Goal: Task Accomplishment & Management: Use online tool/utility

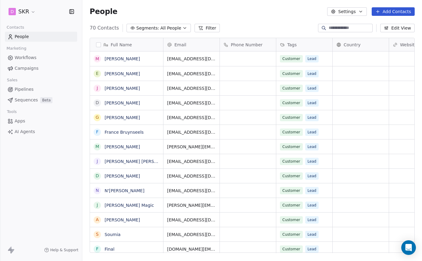
scroll to position [230, 339]
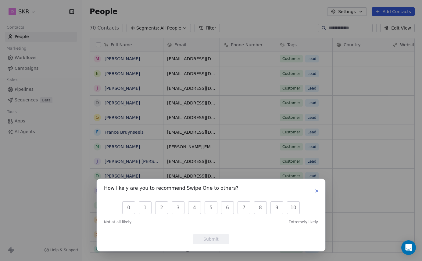
click at [316, 189] on icon "button" at bounding box center [316, 191] width 5 height 5
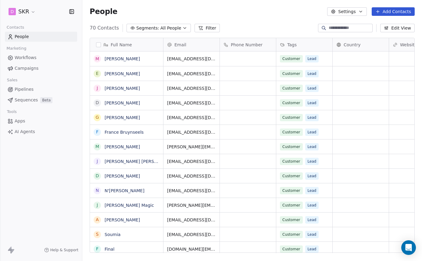
click at [26, 69] on span "Campaigns" at bounding box center [27, 68] width 24 height 6
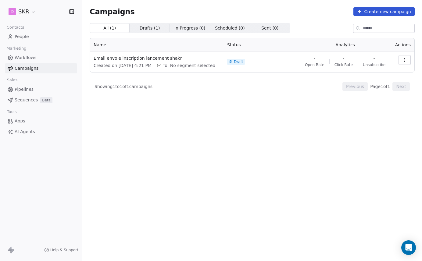
click at [27, 60] on span "Workflows" at bounding box center [26, 58] width 22 height 6
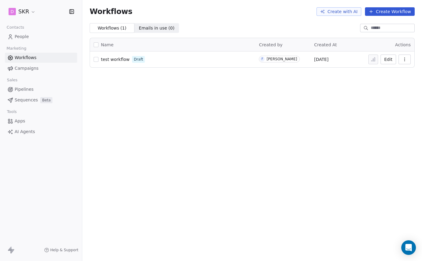
click at [24, 68] on span "Campaigns" at bounding box center [27, 68] width 24 height 6
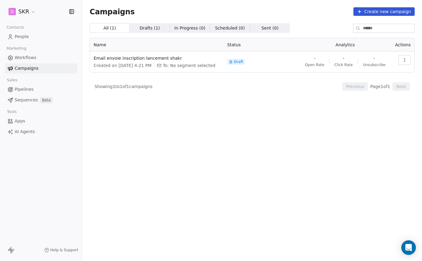
click at [378, 12] on button "Create new campaign" at bounding box center [383, 11] width 61 height 9
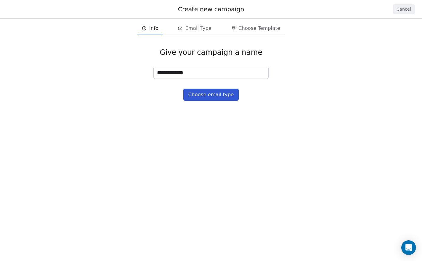
type input "**********"
click at [207, 97] on button "Choose email type" at bounding box center [210, 95] width 55 height 12
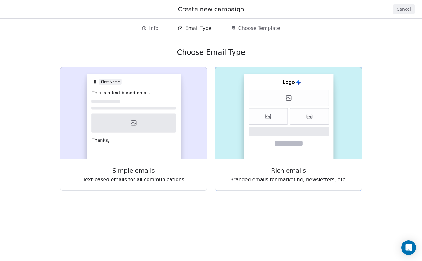
click at [275, 133] on icon at bounding box center [289, 131] width 80 height 9
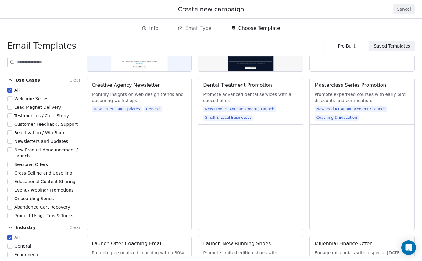
scroll to position [772, 0]
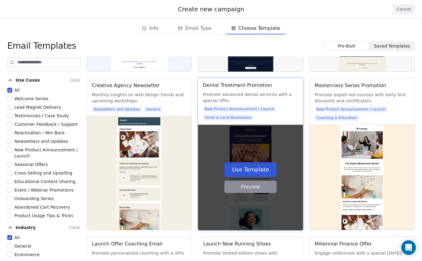
click at [254, 183] on button "Preview" at bounding box center [250, 187] width 52 height 12
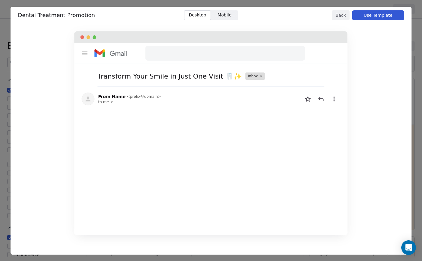
click at [340, 16] on button "Back" at bounding box center [340, 15] width 18 height 10
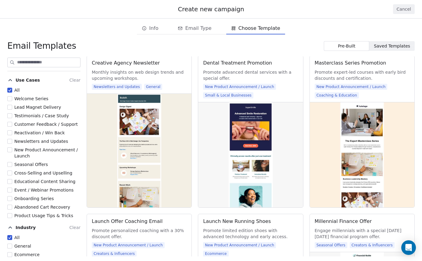
scroll to position [793, 0]
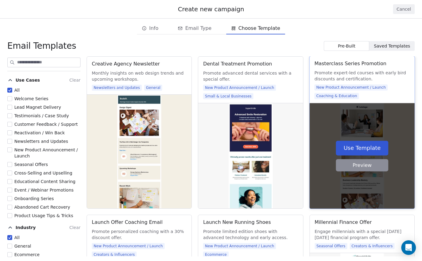
click at [358, 165] on button "Preview" at bounding box center [361, 165] width 52 height 12
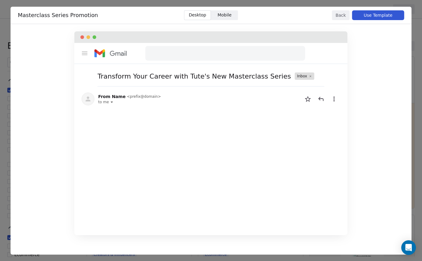
click at [378, 15] on button "Use Template" at bounding box center [378, 15] width 52 height 10
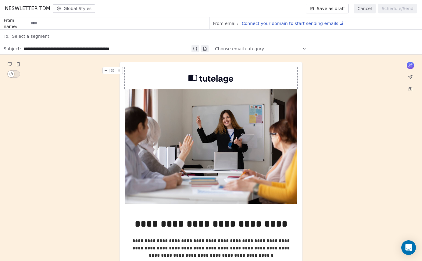
click at [211, 80] on img at bounding box center [210, 78] width 45 height 12
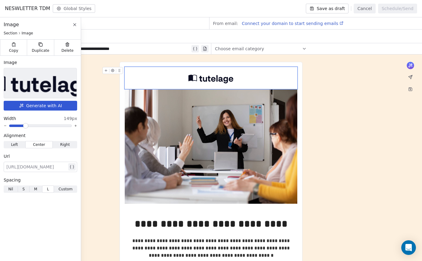
click at [45, 86] on img at bounding box center [40, 83] width 112 height 30
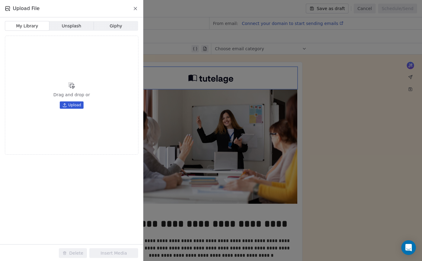
click at [75, 105] on span "Upload" at bounding box center [74, 105] width 13 height 5
click at [29, 69] on div at bounding box center [26, 69] width 42 height 36
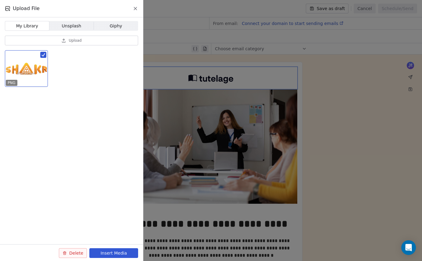
click at [116, 253] on button "Insert Media" at bounding box center [113, 253] width 49 height 10
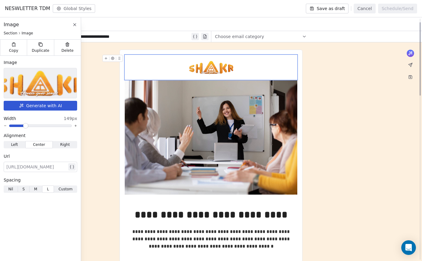
scroll to position [12, 0]
click at [76, 25] on icon at bounding box center [74, 24] width 5 height 5
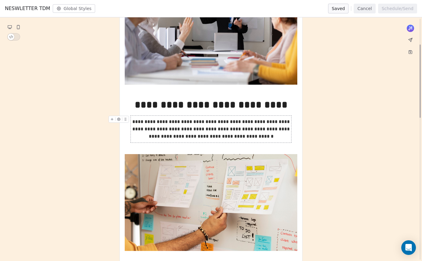
scroll to position [136, 0]
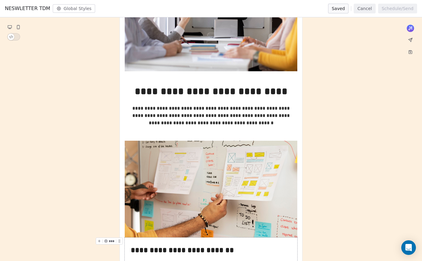
click at [77, 9] on button "Global Styles" at bounding box center [74, 8] width 43 height 9
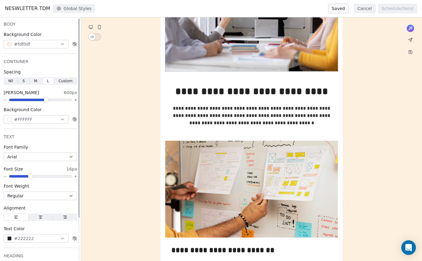
click at [42, 158] on button "Arial" at bounding box center [40, 157] width 73 height 9
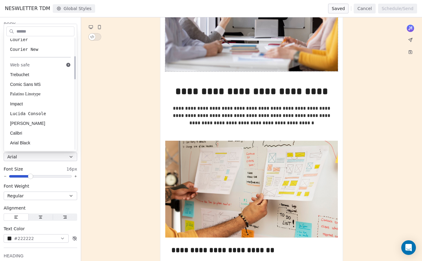
scroll to position [102, 0]
click at [27, 103] on span "Impact" at bounding box center [40, 103] width 61 height 6
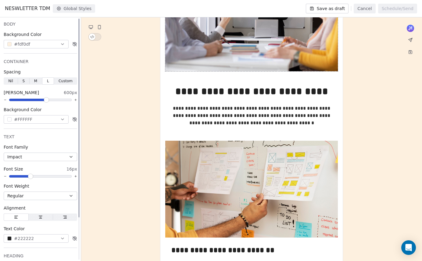
click at [33, 157] on button "Impact" at bounding box center [40, 157] width 73 height 9
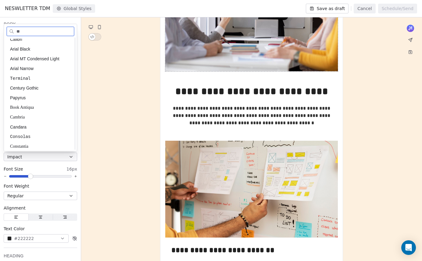
scroll to position [0, 0]
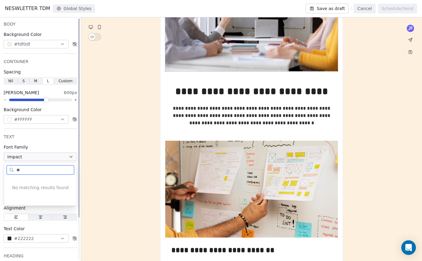
type input "*"
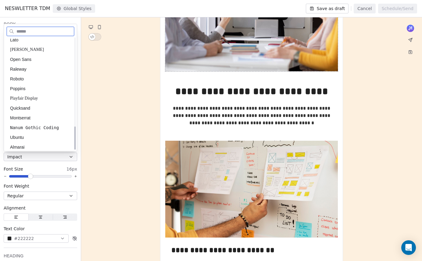
scroll to position [381, 0]
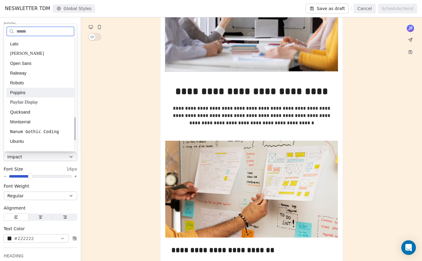
click at [23, 91] on span "Poppins" at bounding box center [40, 93] width 61 height 6
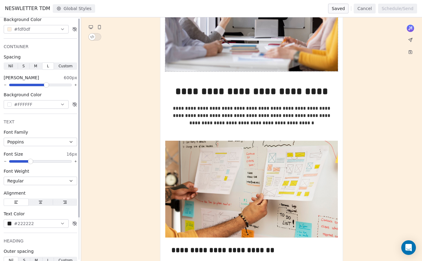
scroll to position [0, 0]
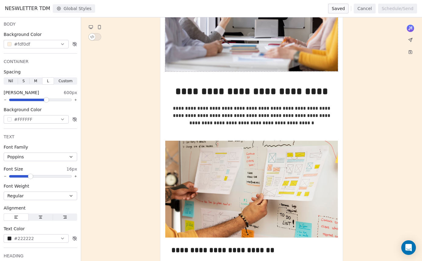
click at [70, 12] on button "Global Styles" at bounding box center [74, 8] width 43 height 9
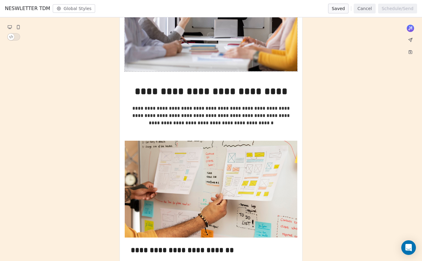
click at [70, 12] on button "Global Styles" at bounding box center [74, 8] width 43 height 9
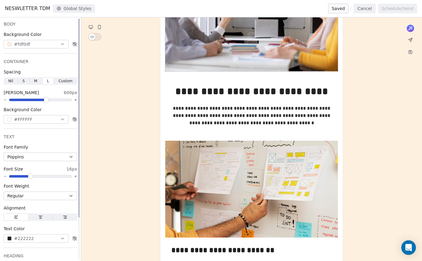
click at [38, 44] on button "#fdf0df" at bounding box center [36, 44] width 65 height 9
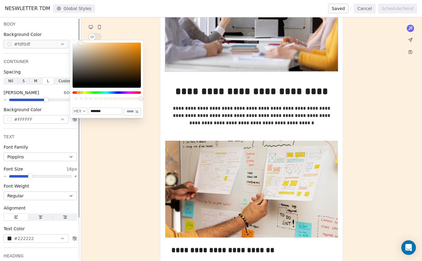
click at [60, 23] on div "BODY" at bounding box center [40, 24] width 73 height 6
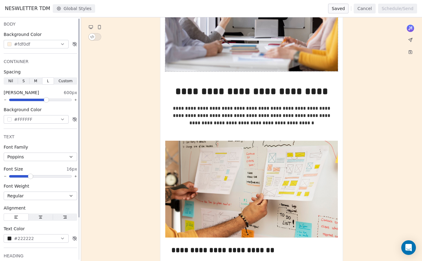
click at [74, 44] on icon at bounding box center [74, 44] width 2 height 3
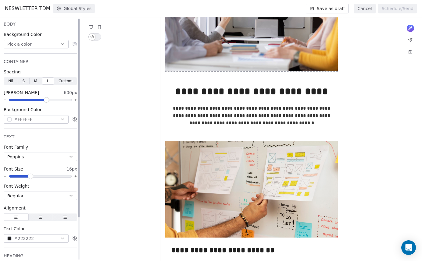
click at [52, 46] on button "Pick a color" at bounding box center [36, 44] width 65 height 9
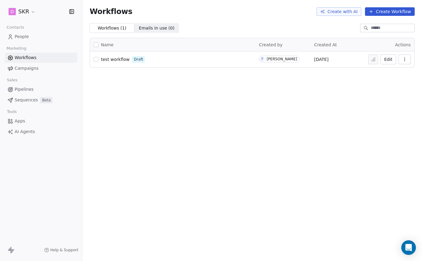
click at [33, 69] on span "Campaigns" at bounding box center [27, 68] width 24 height 6
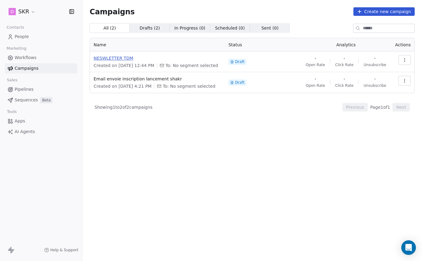
click at [122, 60] on span "NESWLETTER TDM" at bounding box center [157, 58] width 127 height 6
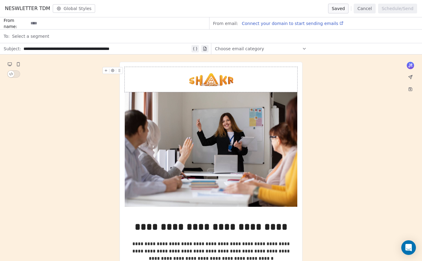
click at [242, 49] on span "Choose email category" at bounding box center [239, 49] width 49 height 6
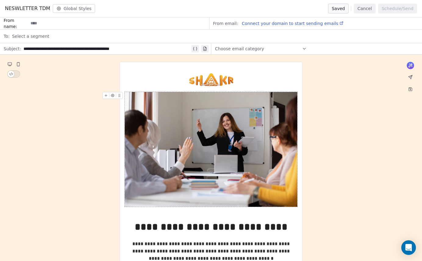
click at [147, 114] on img at bounding box center [211, 149] width 172 height 115
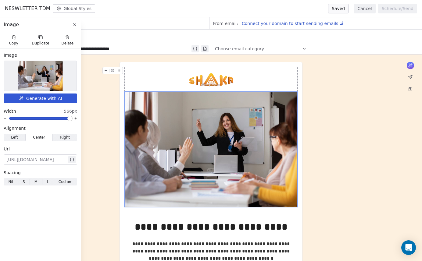
click at [75, 8] on button "Global Styles" at bounding box center [74, 8] width 43 height 9
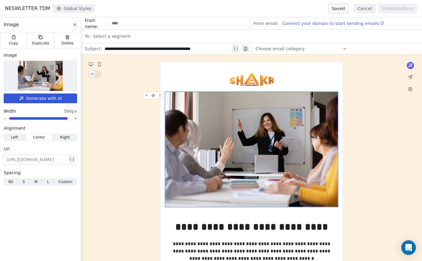
click at [43, 80] on img at bounding box center [40, 76] width 45 height 30
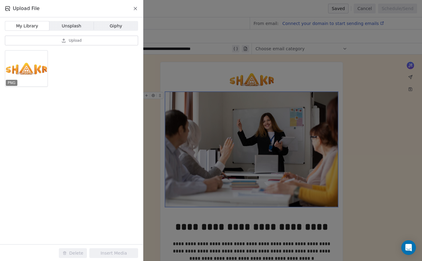
click at [206, 136] on div "Upload File My Library My Library Unsplash Unsplash Giphy Giphy Upload PNG Dele…" at bounding box center [211, 130] width 422 height 261
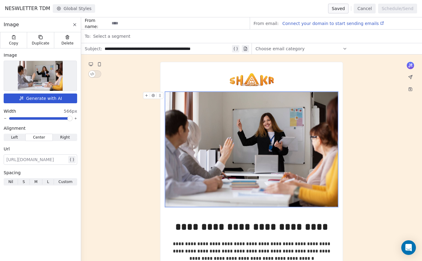
click at [50, 80] on img at bounding box center [40, 76] width 45 height 30
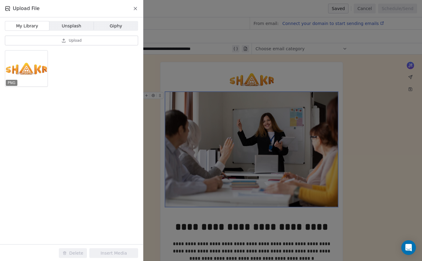
click at [76, 42] on span "Upload" at bounding box center [75, 40] width 13 height 5
click at [32, 67] on div at bounding box center [26, 69] width 42 height 36
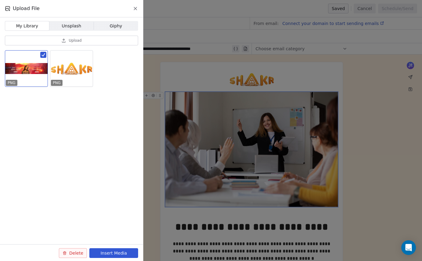
click at [110, 252] on button "Insert Media" at bounding box center [113, 253] width 49 height 10
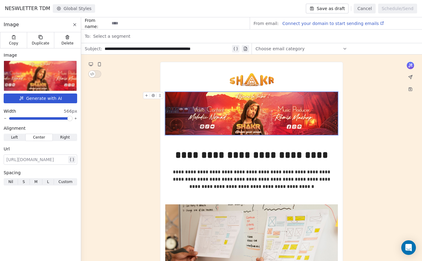
click at [55, 72] on img at bounding box center [40, 76] width 118 height 30
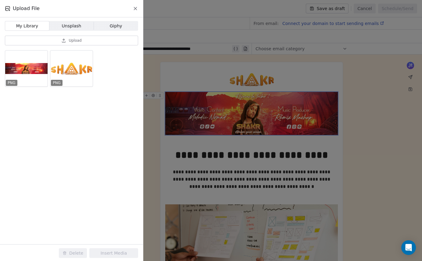
click at [80, 41] on span "Upload" at bounding box center [75, 40] width 13 height 5
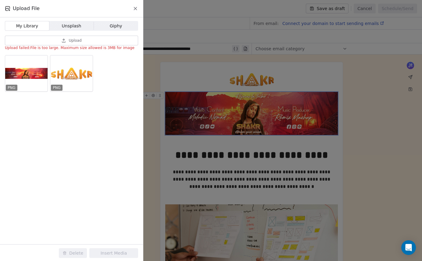
click at [359, 134] on div "Upload File My Library My Library Unsplash Unsplash Giphy Giphy Upload Upload f…" at bounding box center [211, 130] width 422 height 261
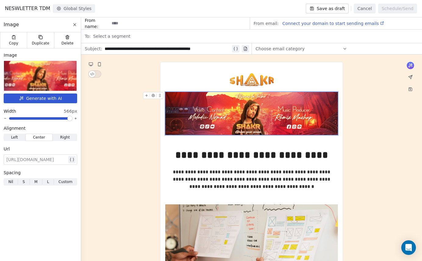
click at [43, 76] on img at bounding box center [40, 76] width 118 height 30
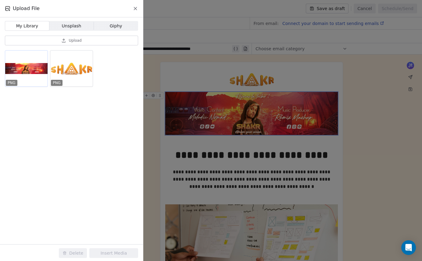
click at [27, 75] on div at bounding box center [26, 69] width 42 height 36
click at [73, 38] on span "Upload" at bounding box center [75, 40] width 13 height 5
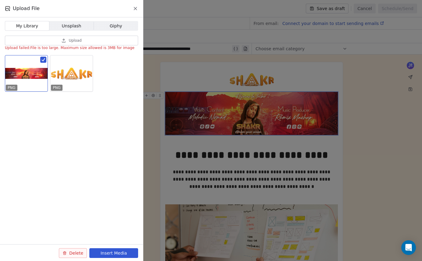
click at [70, 40] on span "Upload" at bounding box center [75, 40] width 13 height 5
click at [65, 26] on span "Unsplash" at bounding box center [71, 26] width 19 height 6
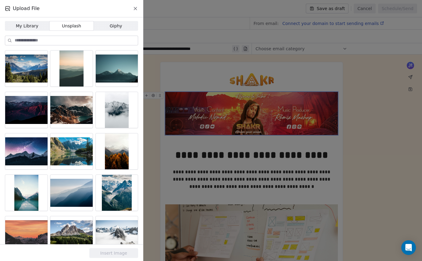
click at [37, 28] on span "My Library" at bounding box center [27, 26] width 23 height 6
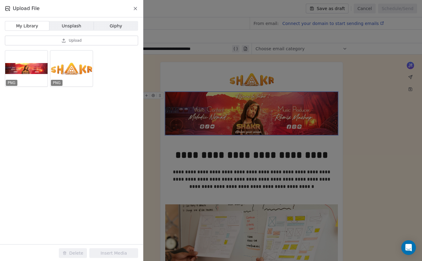
click at [68, 42] on button "Upload" at bounding box center [71, 41] width 133 height 10
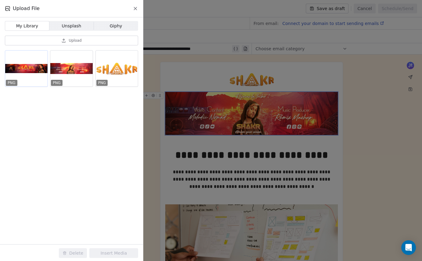
click at [35, 69] on div at bounding box center [26, 69] width 42 height 36
click at [107, 254] on button "Insert Media" at bounding box center [113, 253] width 49 height 10
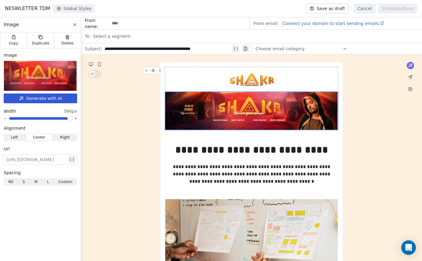
click at [160, 70] on icon at bounding box center [160, 71] width 4 height 4
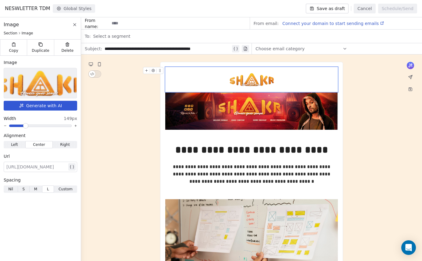
click at [154, 71] on icon at bounding box center [153, 70] width 3 height 3
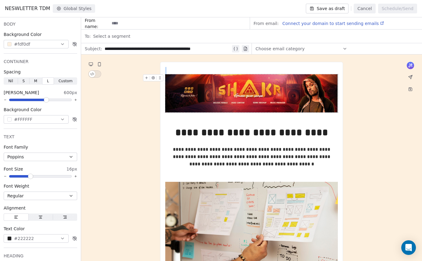
click at [225, 92] on img at bounding box center [251, 93] width 172 height 38
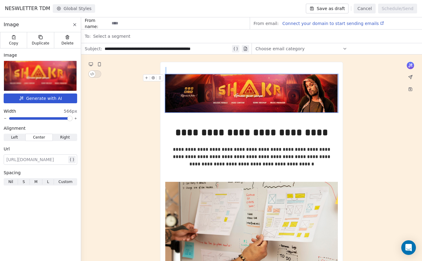
click at [154, 79] on icon at bounding box center [153, 78] width 4 height 4
click at [26, 182] on span "S S" at bounding box center [24, 181] width 12 height 7
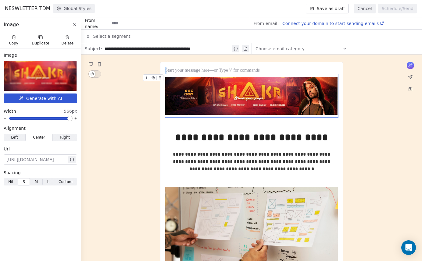
click at [12, 182] on span "Nil" at bounding box center [10, 181] width 5 height 5
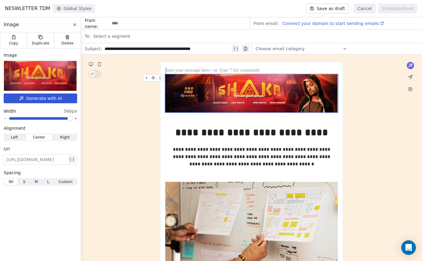
click at [12, 182] on span "Nil" at bounding box center [11, 181] width 5 height 5
click at [35, 206] on div "Image Copy Duplicate Delete Image Generate with AI Width 566px Alignment Left L…" at bounding box center [40, 140] width 81 height 246
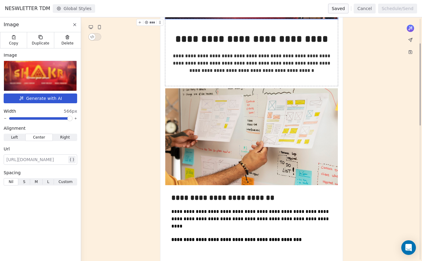
scroll to position [55, 0]
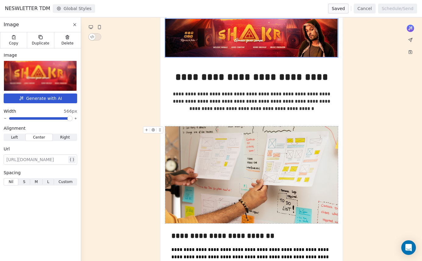
click at [195, 140] on img at bounding box center [251, 174] width 172 height 97
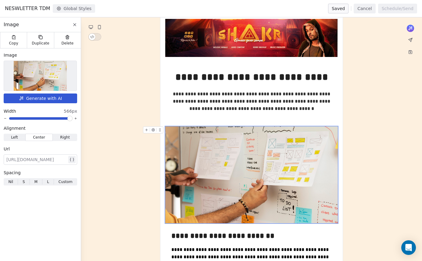
click at [147, 130] on icon at bounding box center [146, 130] width 4 height 4
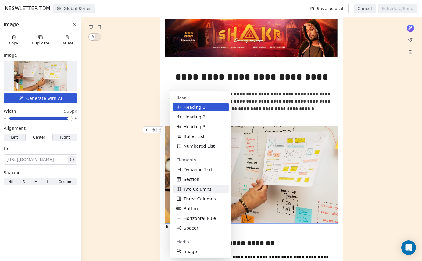
click at [196, 187] on span "Two Columns" at bounding box center [197, 189] width 28 height 6
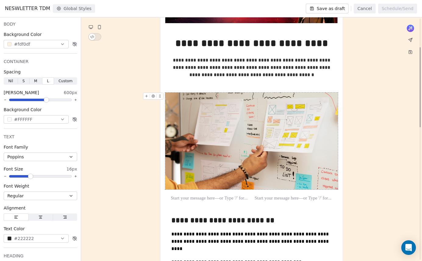
scroll to position [91, 0]
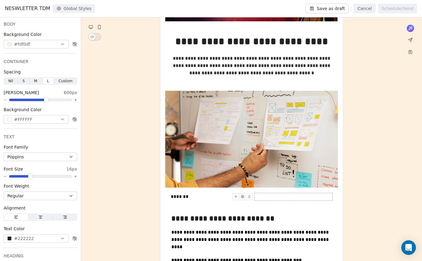
click at [289, 197] on div at bounding box center [293, 196] width 78 height 7
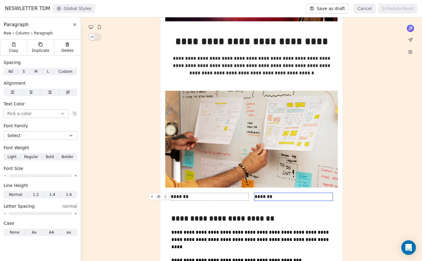
click at [150, 196] on icon at bounding box center [152, 197] width 4 height 4
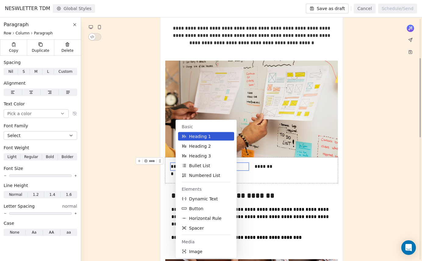
scroll to position [122, 0]
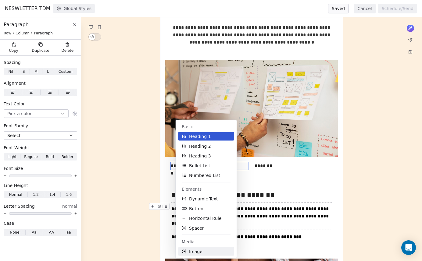
click at [204, 252] on button "Image" at bounding box center [206, 251] width 56 height 9
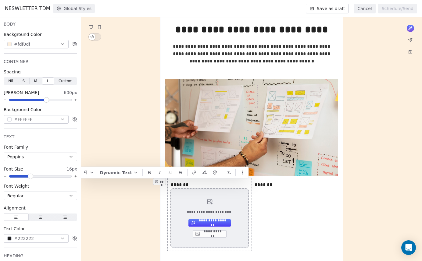
click at [210, 223] on button "**********" at bounding box center [209, 222] width 42 height 7
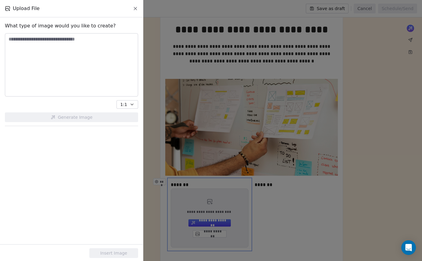
click at [135, 9] on icon at bounding box center [135, 8] width 5 height 5
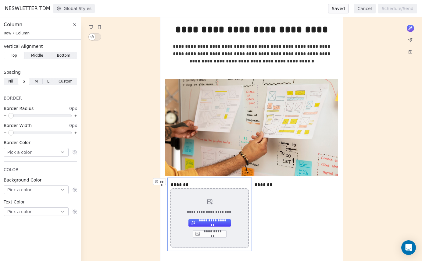
click at [212, 236] on button "**********" at bounding box center [210, 233] width 34 height 7
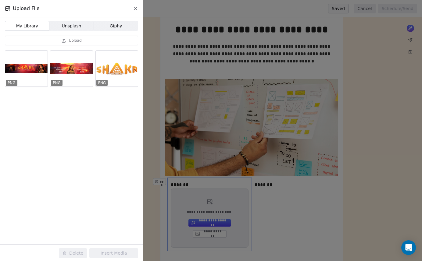
click at [79, 39] on span "Upload" at bounding box center [75, 40] width 13 height 5
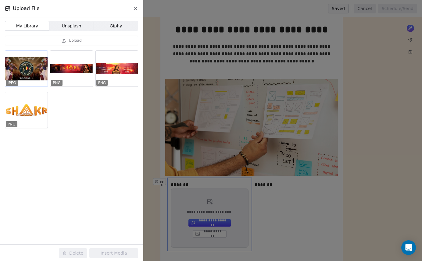
click at [36, 70] on div at bounding box center [26, 69] width 42 height 36
click at [115, 253] on button "Insert Media" at bounding box center [113, 253] width 49 height 10
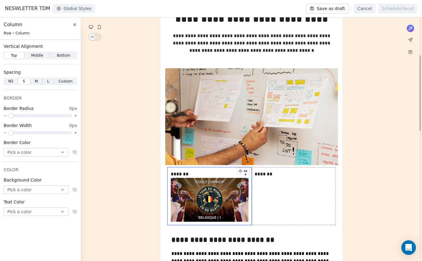
scroll to position [119, 0]
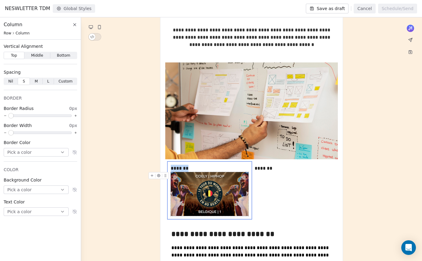
click at [216, 195] on img at bounding box center [210, 194] width 78 height 44
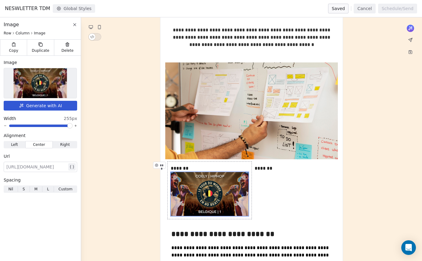
click at [53, 169] on div at bounding box center [36, 166] width 61 height 7
click at [70, 125] on span at bounding box center [70, 126] width 4 height 4
click at [72, 125] on span at bounding box center [70, 126] width 4 height 4
click at [46, 240] on div "**********" at bounding box center [40, 140] width 81 height 246
click at [265, 187] on div "******* ***" at bounding box center [293, 190] width 84 height 57
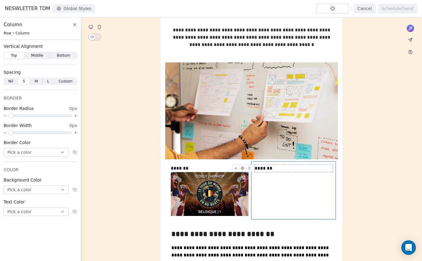
click at [236, 168] on icon at bounding box center [236, 168] width 0 height 2
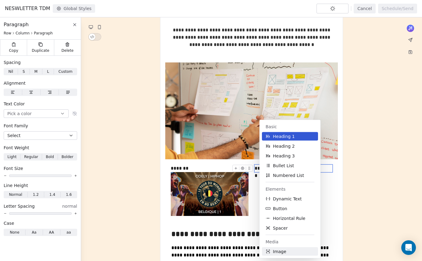
click at [277, 251] on span "Image" at bounding box center [279, 252] width 13 height 6
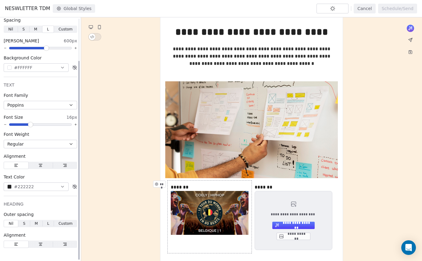
scroll to position [0, 0]
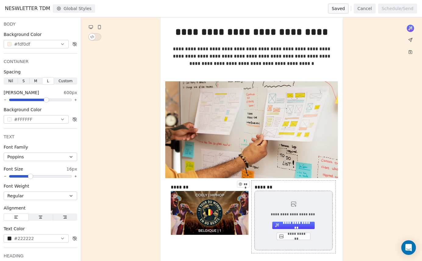
click at [292, 237] on button "**********" at bounding box center [293, 236] width 34 height 7
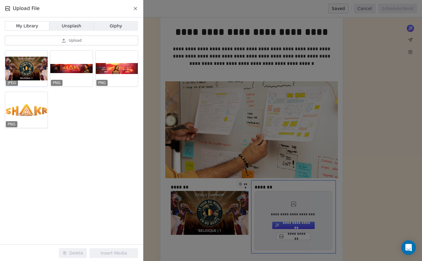
click at [35, 72] on div at bounding box center [26, 69] width 42 height 36
click at [116, 253] on button "Insert Media" at bounding box center [113, 253] width 49 height 10
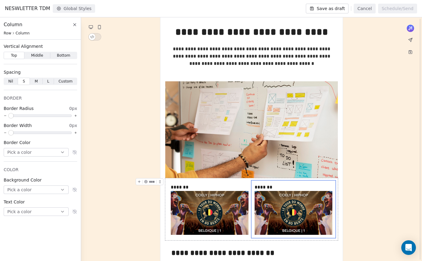
scroll to position [118, 0]
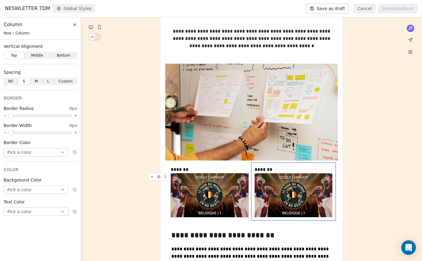
click at [152, 179] on icon at bounding box center [152, 177] width 4 height 4
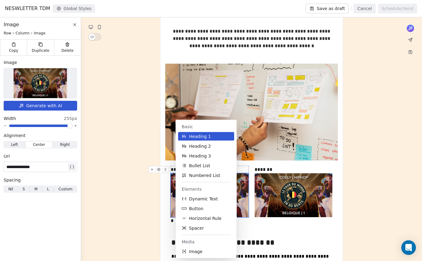
click at [194, 137] on span "Heading 1" at bounding box center [200, 136] width 22 height 6
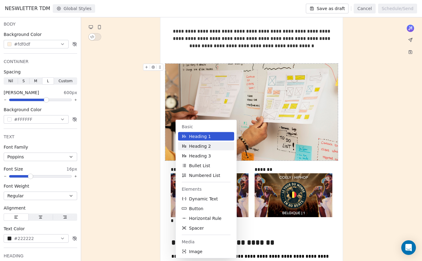
click at [200, 148] on span "Heading 2" at bounding box center [200, 146] width 22 height 6
click at [194, 200] on span "Dynamic Text" at bounding box center [203, 199] width 29 height 6
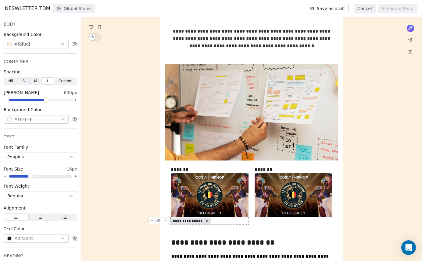
click at [195, 221] on span "**********" at bounding box center [188, 221] width 30 height 5
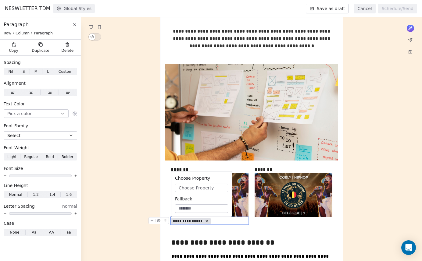
click at [217, 221] on div "**********" at bounding box center [210, 220] width 78 height 7
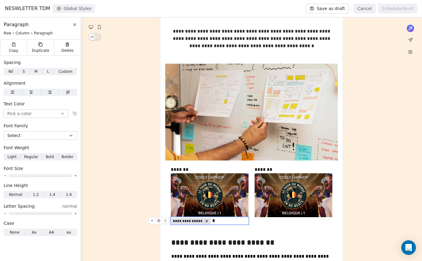
click at [207, 222] on icon at bounding box center [206, 221] width 2 height 2
click at [178, 221] on div "*" at bounding box center [210, 220] width 78 height 7
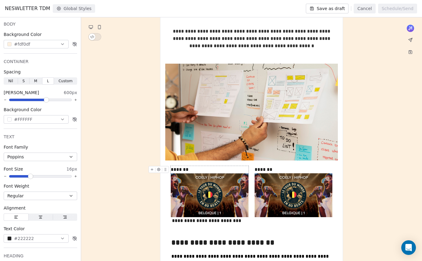
click at [165, 170] on icon at bounding box center [165, 170] width 4 height 4
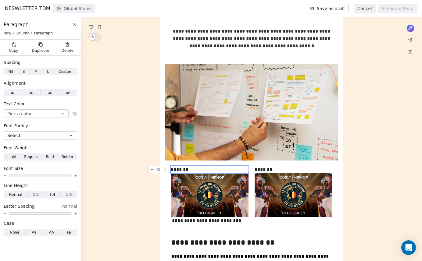
click at [160, 170] on icon at bounding box center [158, 169] width 3 height 3
click at [189, 170] on div "*******" at bounding box center [210, 169] width 78 height 7
drag, startPoint x: 193, startPoint y: 169, endPoint x: 165, endPoint y: 169, distance: 27.7
click at [171, 169] on div "*******" at bounding box center [210, 169] width 78 height 7
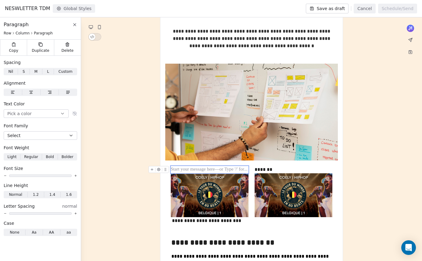
click at [165, 170] on icon at bounding box center [165, 170] width 4 height 4
click at [75, 24] on icon at bounding box center [74, 24] width 2 height 2
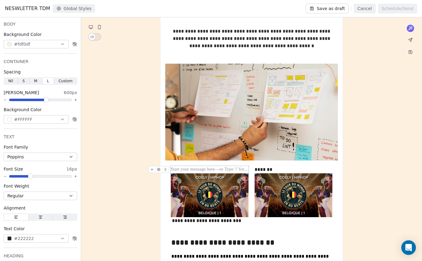
click at [186, 169] on div at bounding box center [210, 169] width 78 height 7
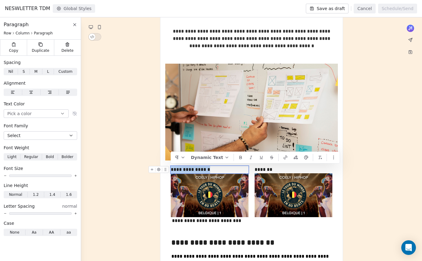
drag, startPoint x: 211, startPoint y: 168, endPoint x: 171, endPoint y: 168, distance: 39.9
click at [171, 168] on div "**********" at bounding box center [210, 169] width 78 height 7
click at [238, 158] on icon at bounding box center [240, 157] width 5 height 5
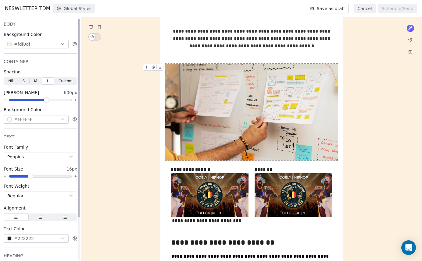
click at [37, 80] on span "M" at bounding box center [35, 80] width 3 height 5
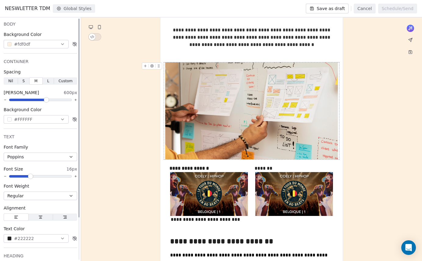
click at [47, 81] on span "L L" at bounding box center [48, 80] width 11 height 7
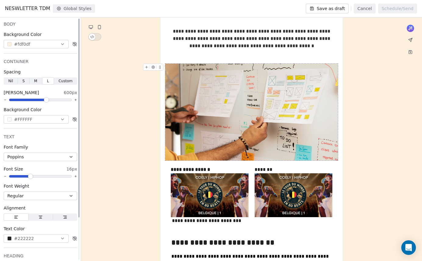
click at [40, 218] on icon "button" at bounding box center [40, 218] width 2 height 0
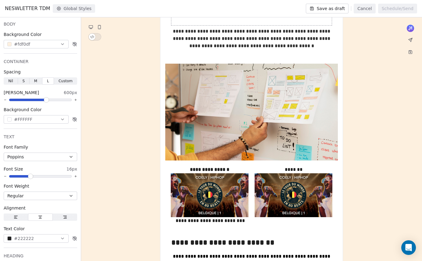
click at [332, 9] on button "Save as draft" at bounding box center [327, 9] width 43 height 10
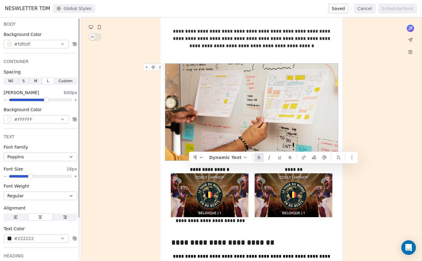
click at [36, 80] on span "M" at bounding box center [35, 80] width 3 height 5
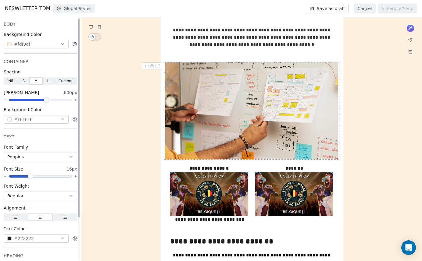
click at [47, 81] on span "L" at bounding box center [48, 80] width 2 height 5
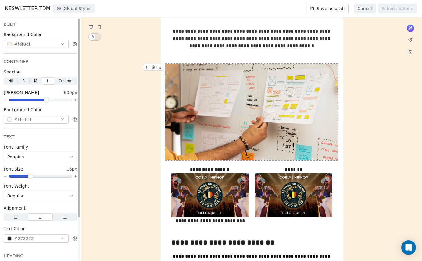
click at [24, 79] on span "S" at bounding box center [23, 80] width 2 height 5
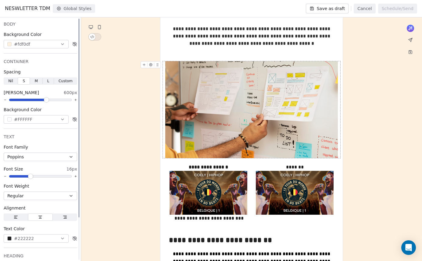
click at [34, 81] on span "M M" at bounding box center [36, 80] width 12 height 7
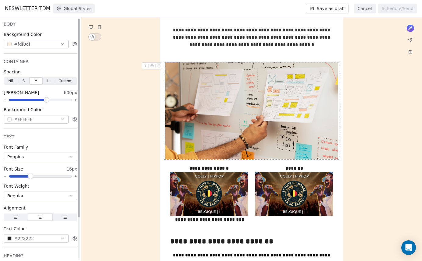
click at [25, 81] on span "S S" at bounding box center [24, 80] width 12 height 7
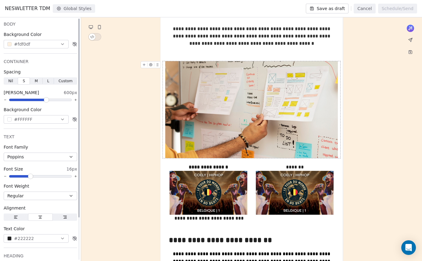
click at [33, 82] on span "M M" at bounding box center [36, 80] width 12 height 7
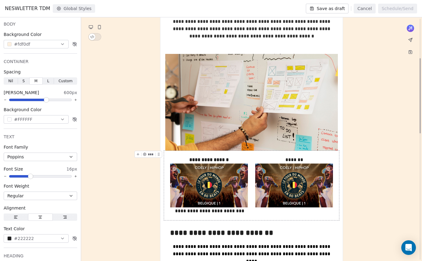
scroll to position [130, 0]
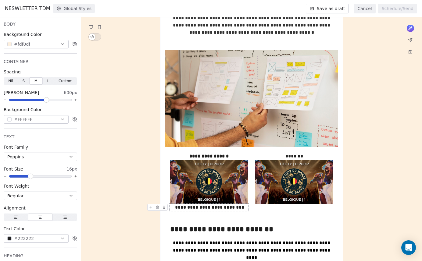
click at [232, 207] on div "**********" at bounding box center [208, 207] width 79 height 7
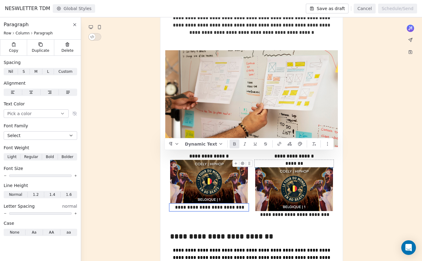
click at [302, 165] on div "*******" at bounding box center [293, 163] width 79 height 7
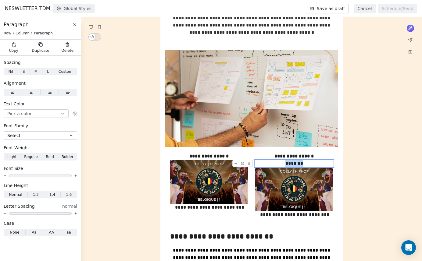
drag, startPoint x: 307, startPoint y: 164, endPoint x: 267, endPoint y: 164, distance: 40.2
click at [268, 164] on div "*******" at bounding box center [293, 163] width 79 height 7
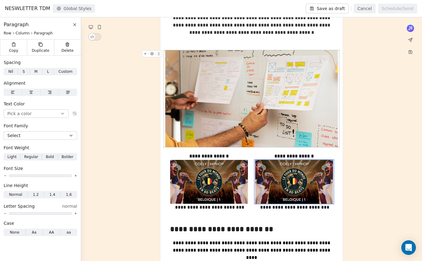
click at [342, 8] on button "Save as draft" at bounding box center [327, 9] width 43 height 10
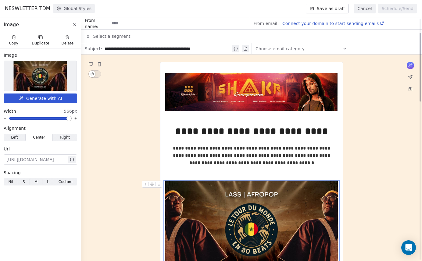
scroll to position [50, 0]
